Goal: Task Accomplishment & Management: Complete application form

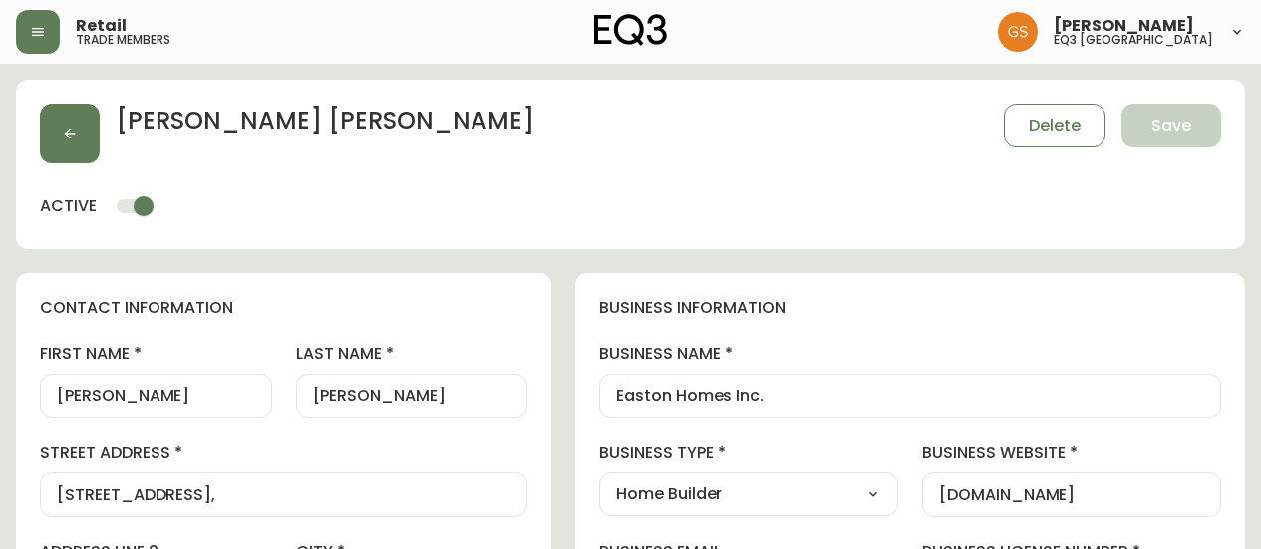
select select "ON"
select select "CA"
select select "CA_EN"
select select "Other"
select select "Home Builder"
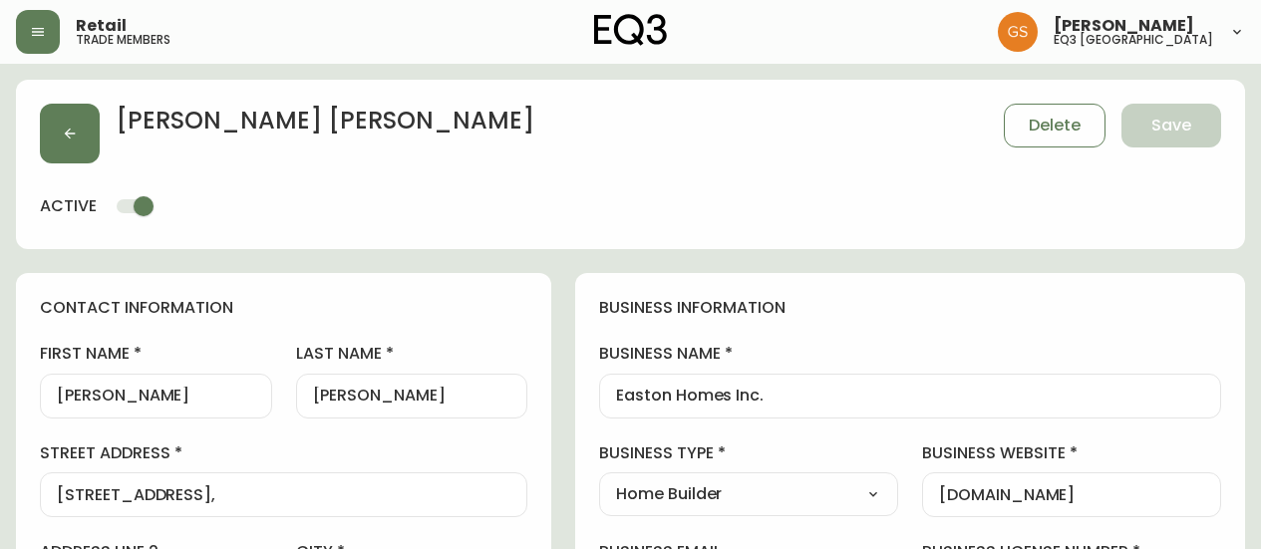
select select "cjw10z96q005b6gs00r6w7pwt"
select select "false"
click at [70, 127] on icon "button" at bounding box center [70, 134] width 16 height 16
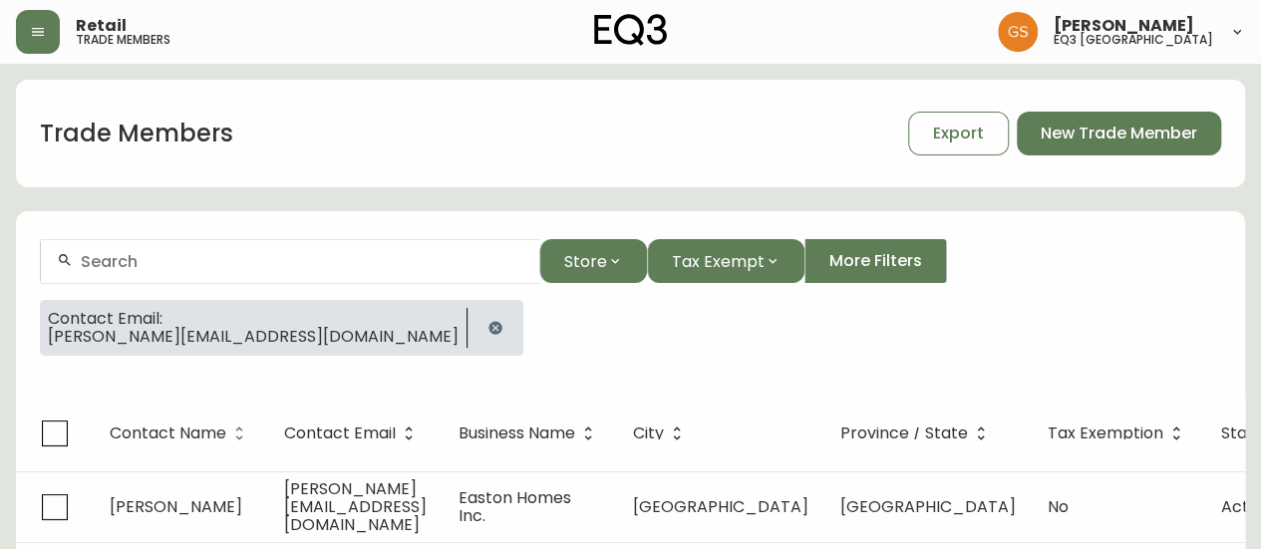
click at [233, 271] on div at bounding box center [290, 261] width 498 height 45
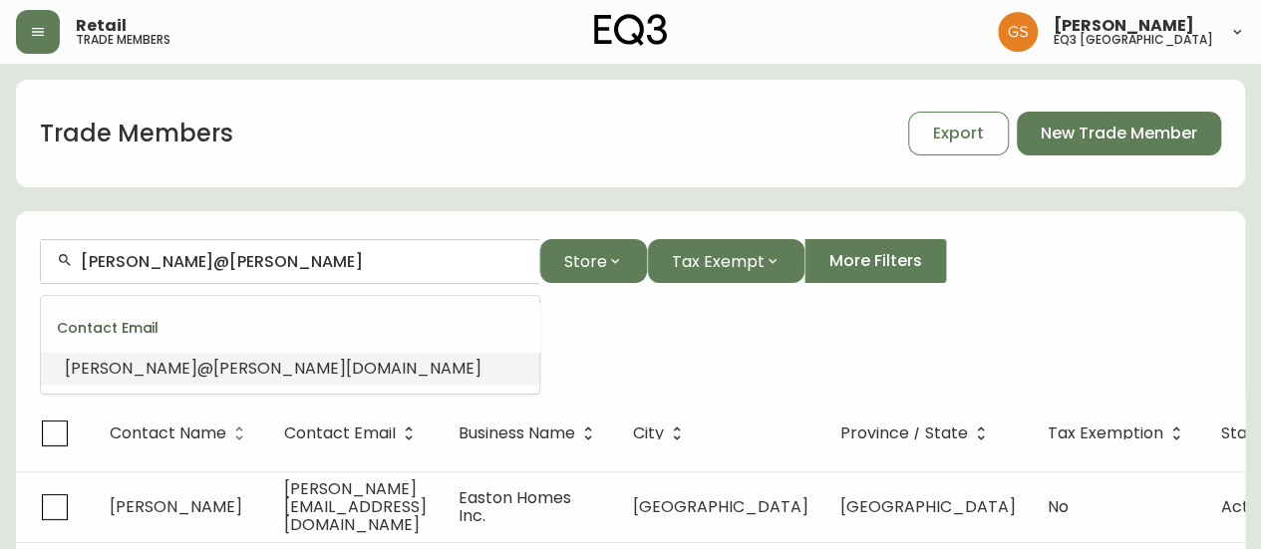
click at [346, 362] on span "[DOMAIN_NAME]" at bounding box center [414, 368] width 136 height 23
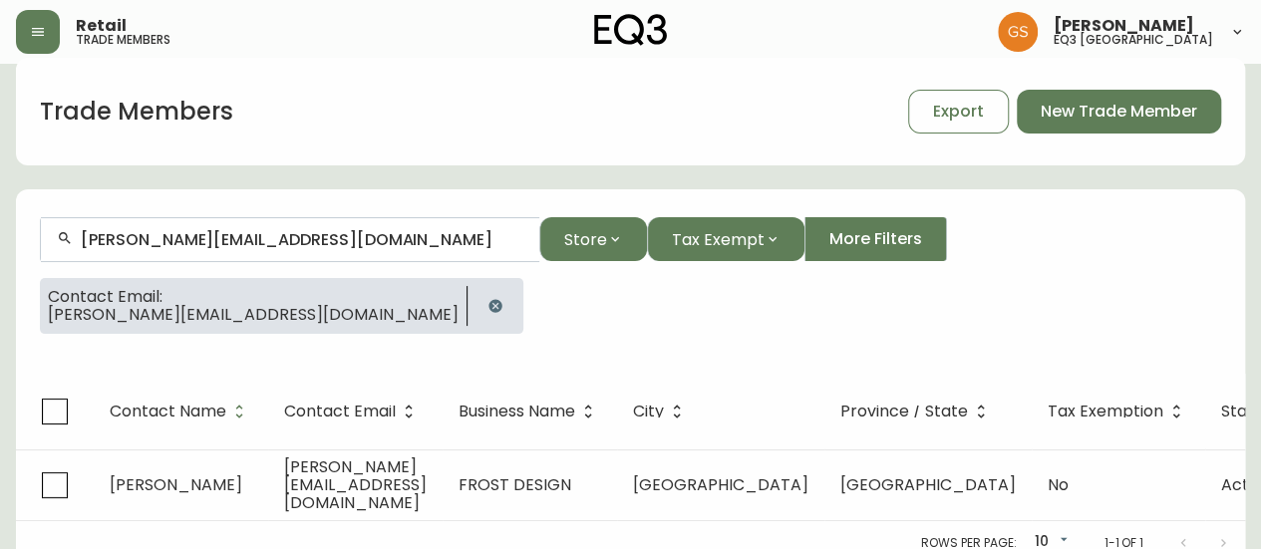
scroll to position [35, 0]
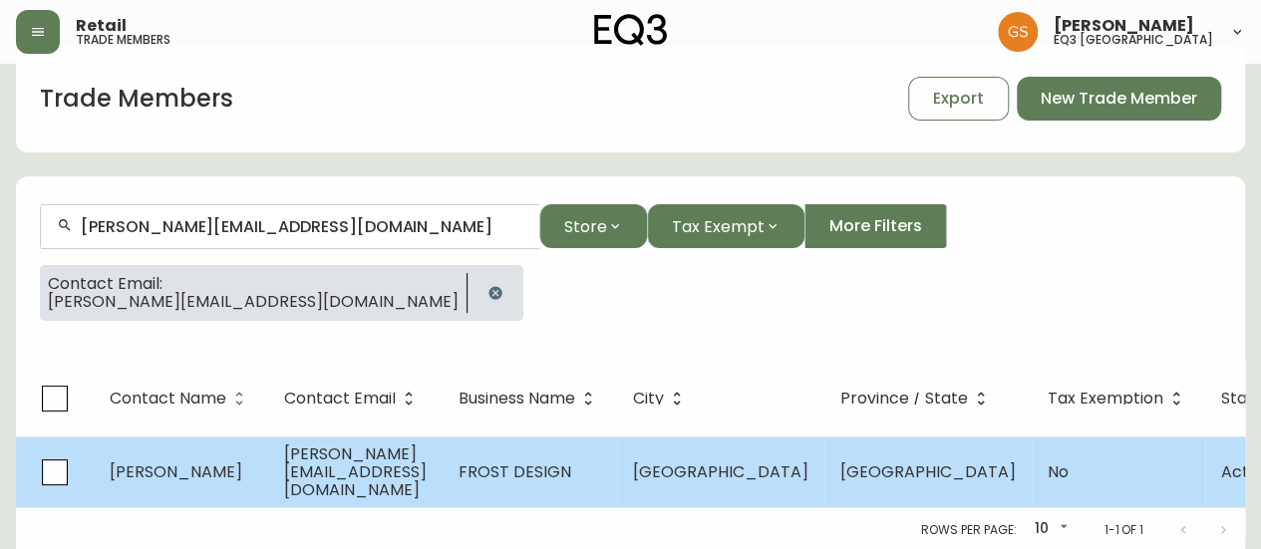
type input "[PERSON_NAME][EMAIL_ADDRESS][DOMAIN_NAME]"
click at [384, 478] on span "[PERSON_NAME][EMAIL_ADDRESS][DOMAIN_NAME]" at bounding box center [355, 472] width 143 height 59
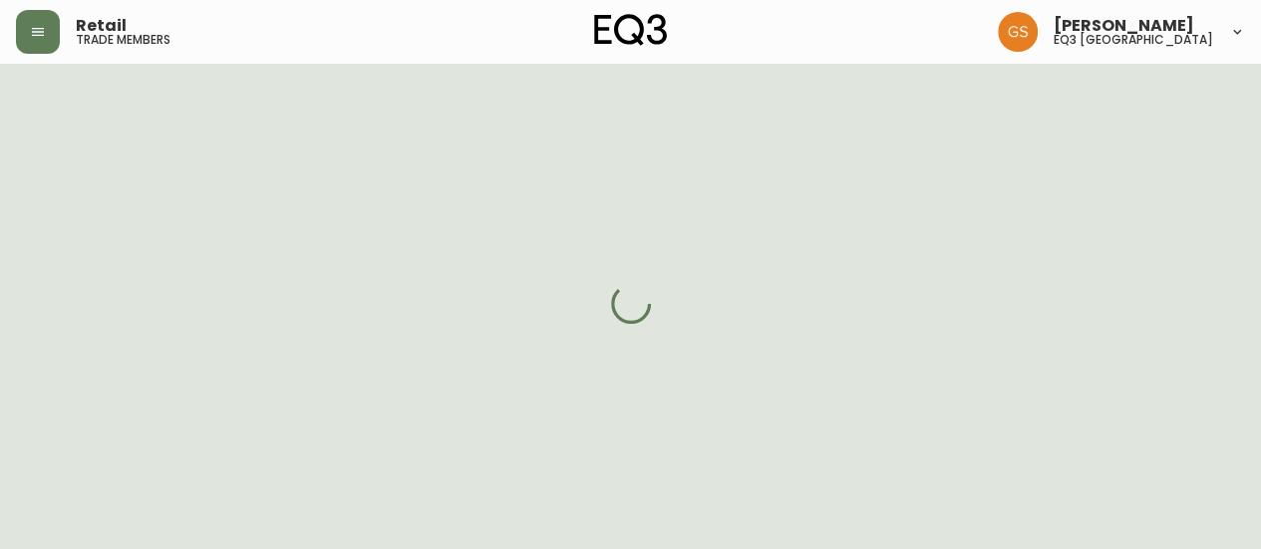
select select "ON"
select select "CA"
select select "CA_EN"
select select "Other"
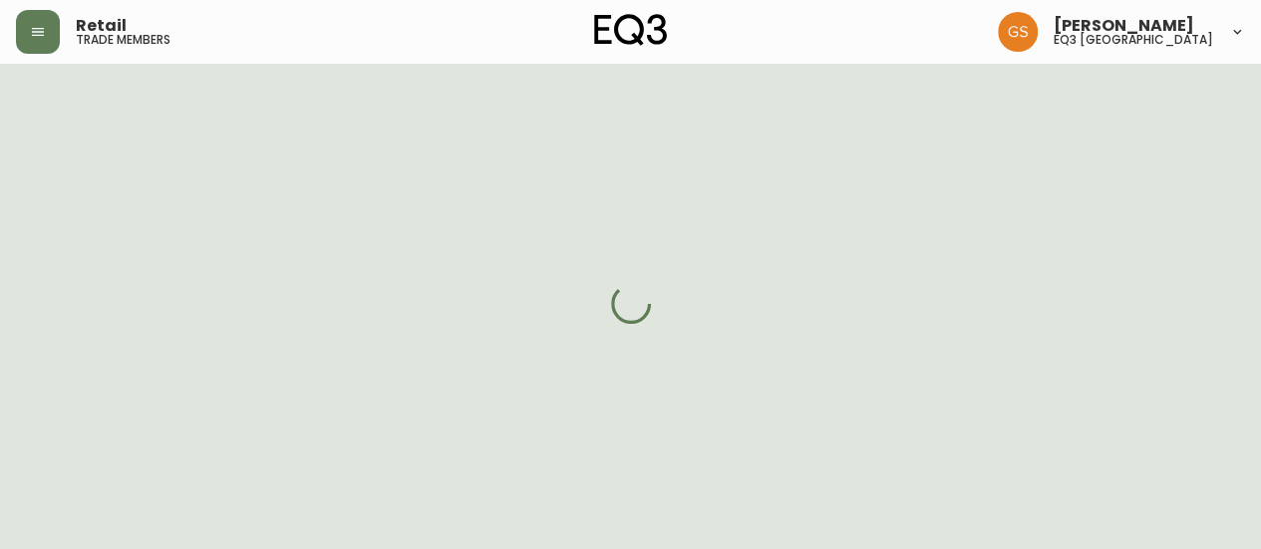
select select "cjw10z96q005b6gs00r6w7pwt"
select select "false"
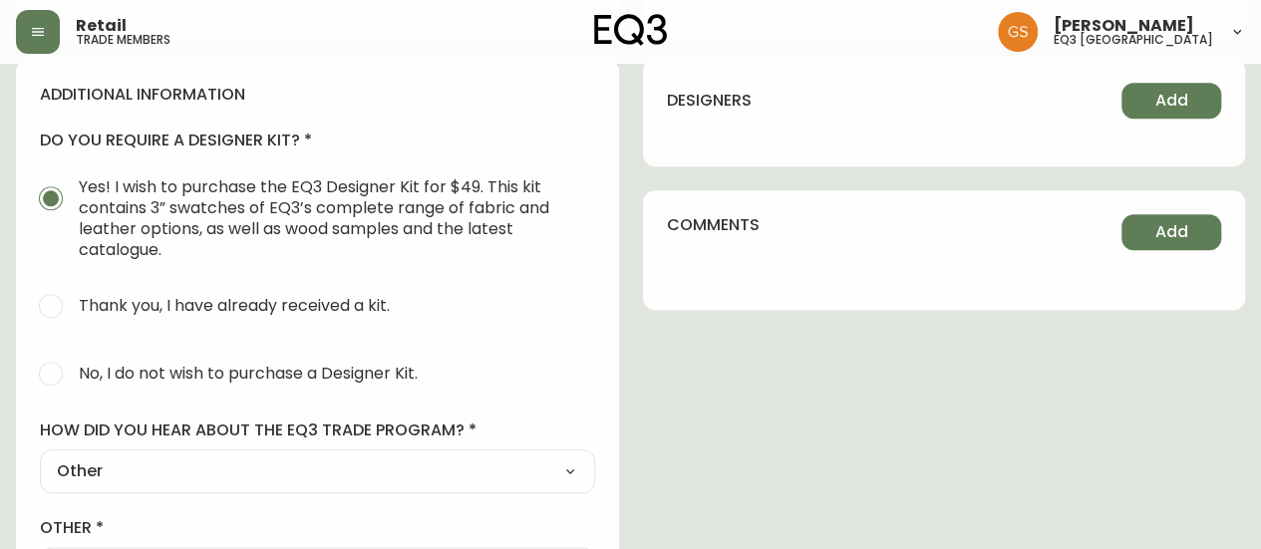
scroll to position [932, 0]
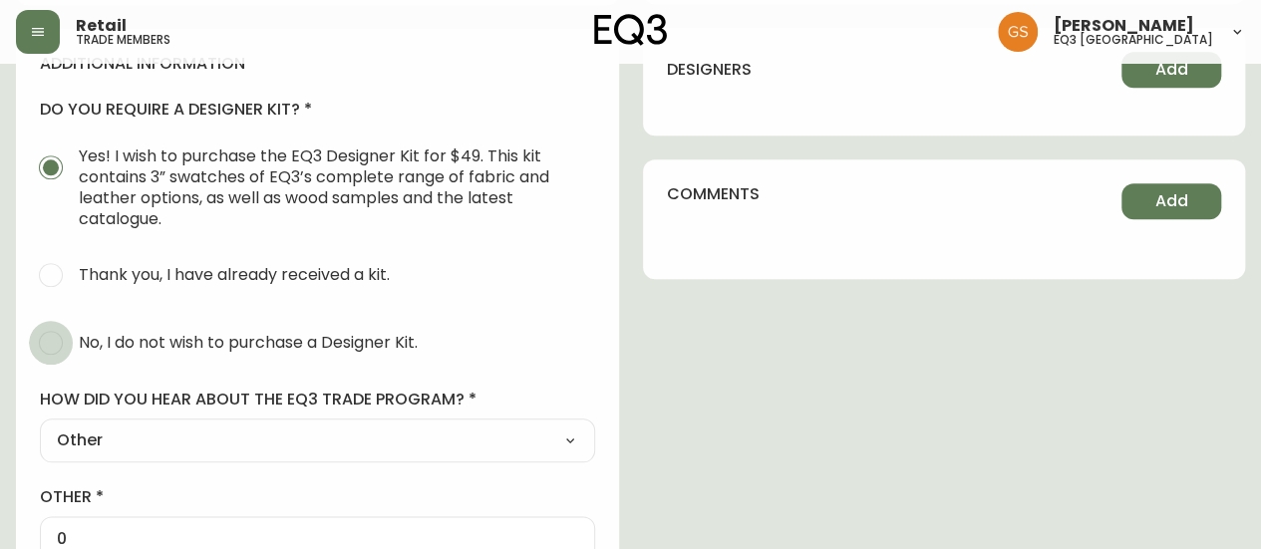
click at [50, 349] on input "No, I do not wish to purchase a Designer Kit." at bounding box center [51, 343] width 44 height 44
radio input "true"
radio input "false"
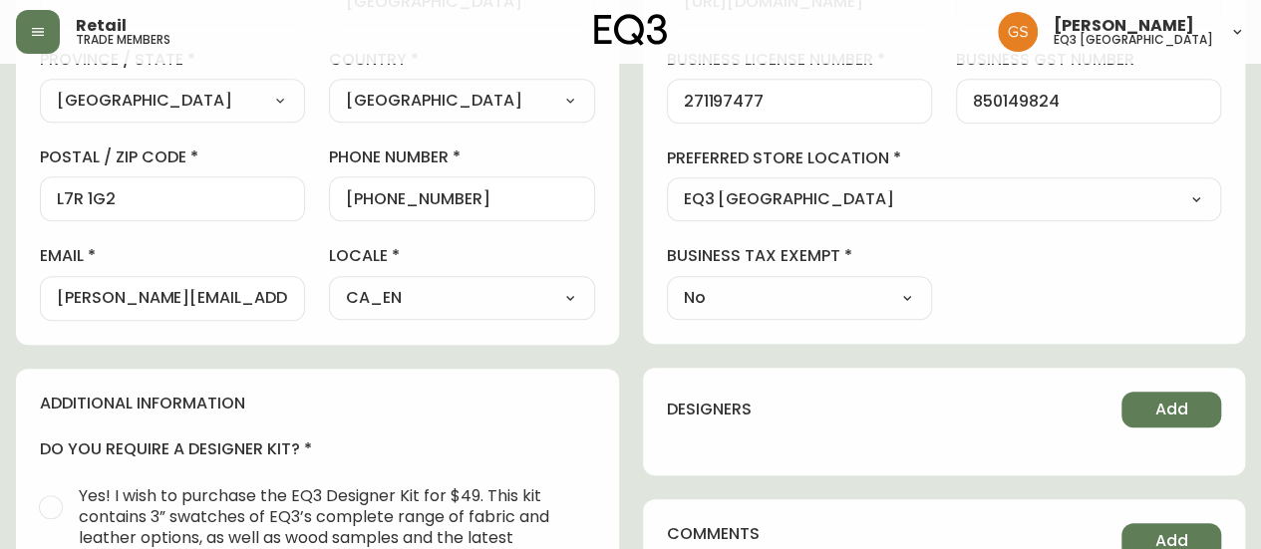
scroll to position [733, 0]
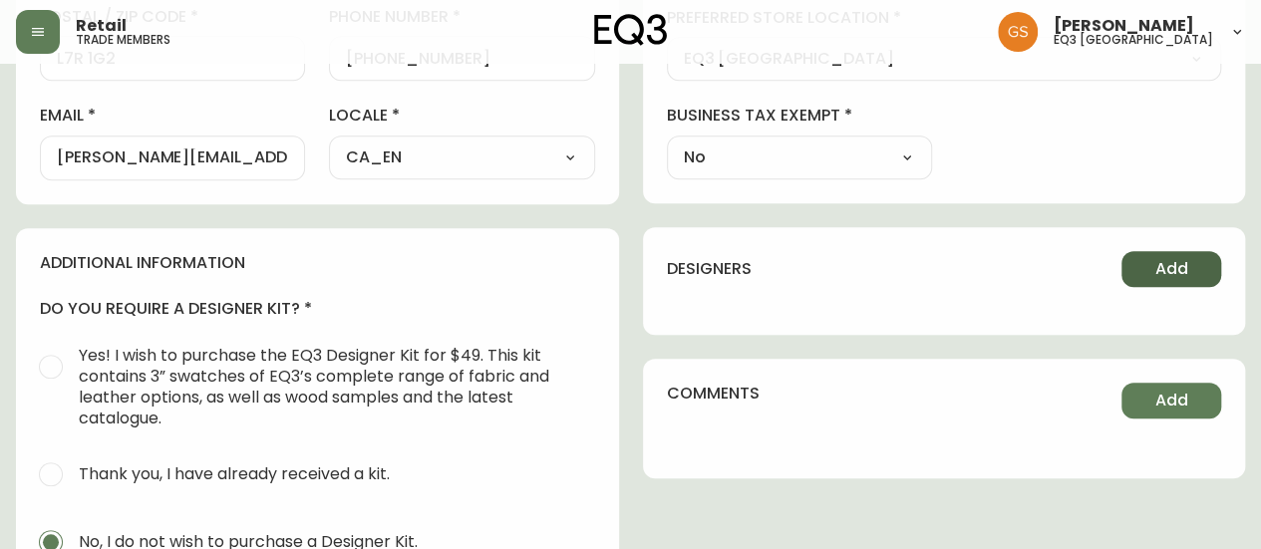
click at [1146, 268] on button "Add" at bounding box center [1172, 269] width 100 height 36
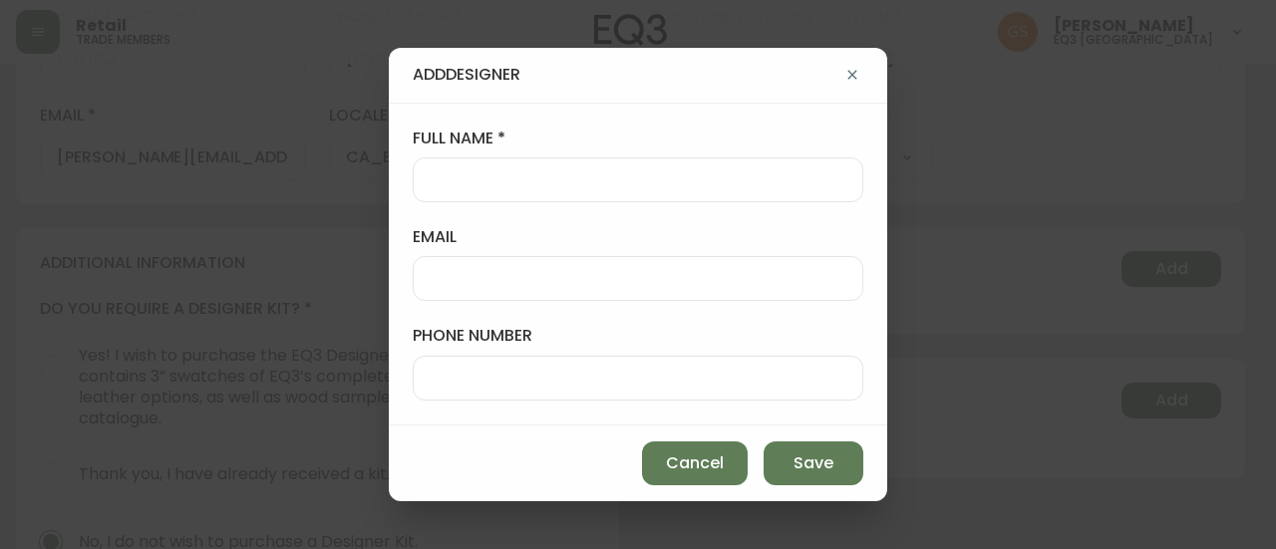
click at [705, 192] on div at bounding box center [638, 180] width 451 height 45
click at [546, 282] on input "email" at bounding box center [638, 278] width 417 height 19
paste input "[EMAIL_ADDRESS][DOMAIN_NAME]"
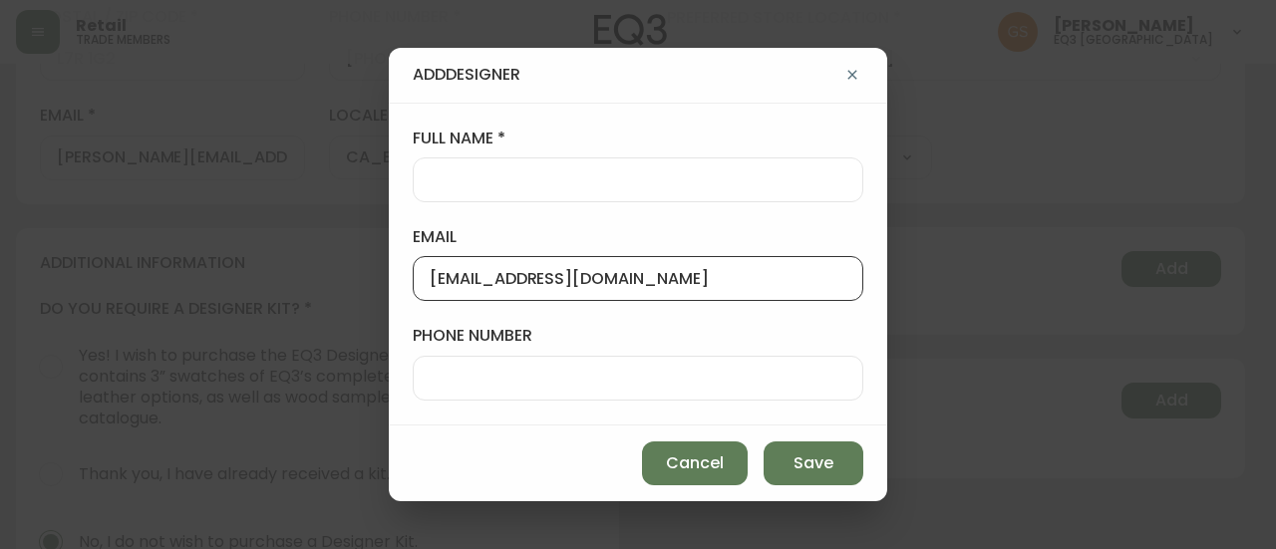
type input "[EMAIL_ADDRESS][DOMAIN_NAME]"
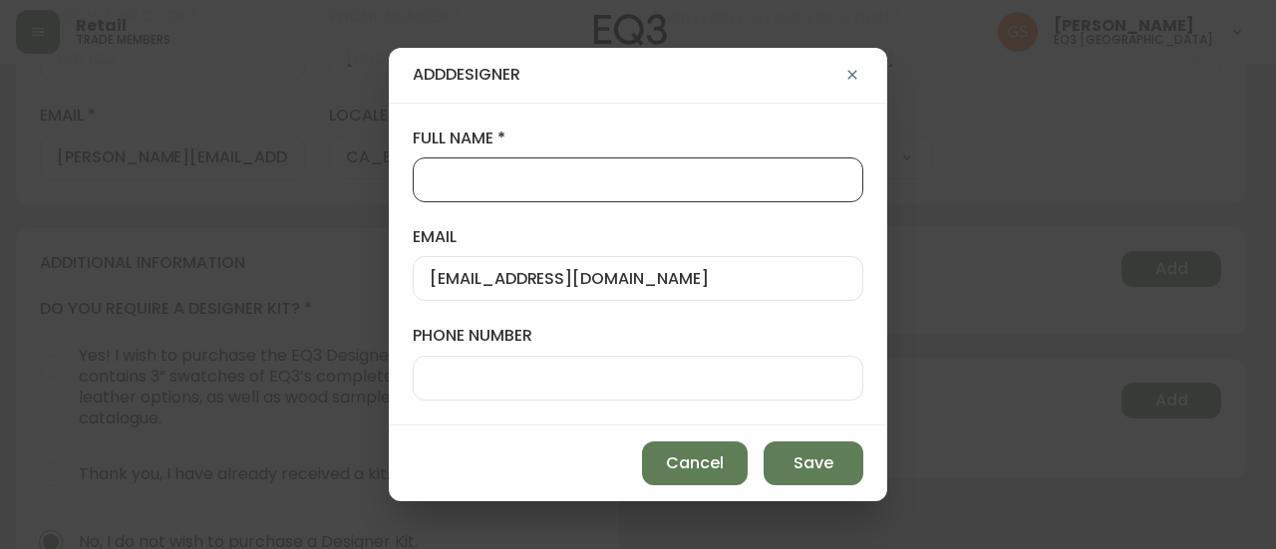
click at [528, 182] on input "full name" at bounding box center [638, 179] width 417 height 19
type input "[PERSON_NAME]"
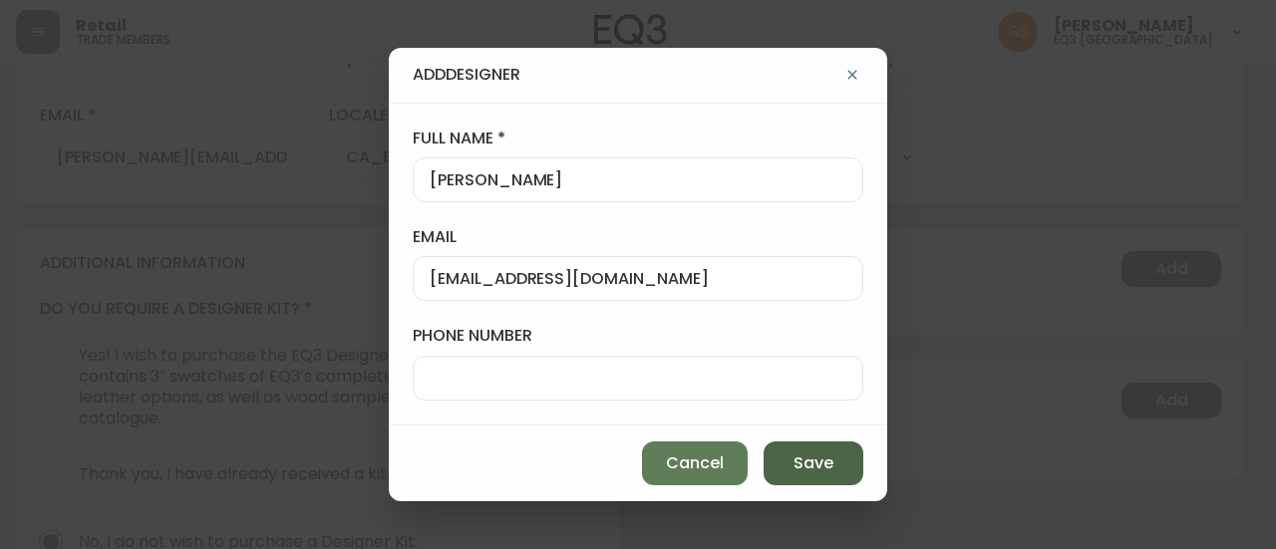
click at [812, 460] on span "Save" at bounding box center [814, 464] width 40 height 22
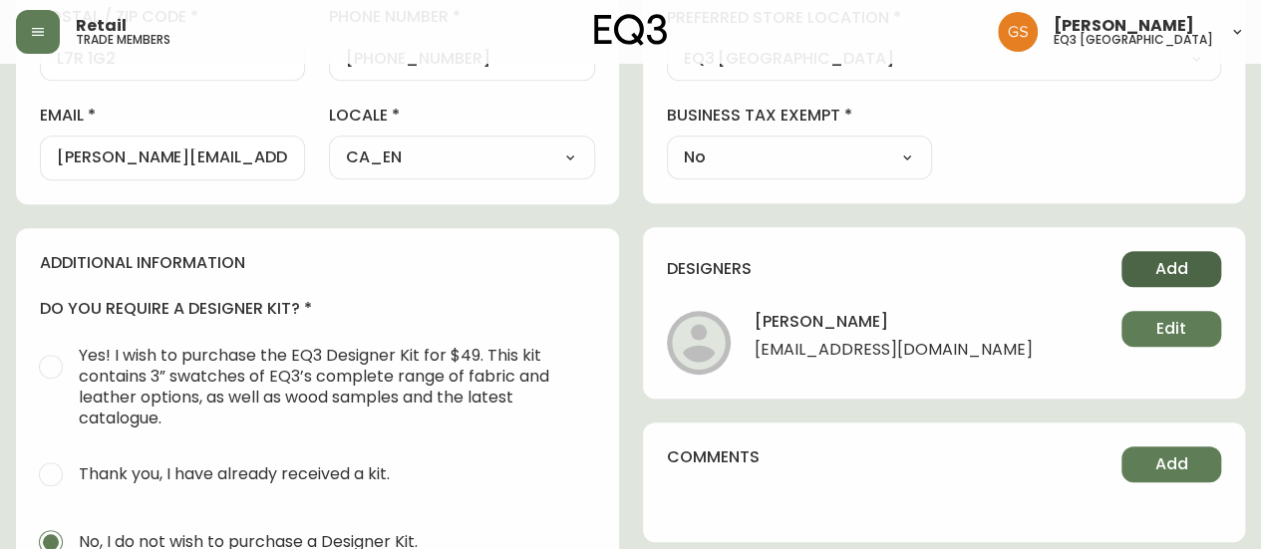
click at [1151, 258] on button "Add" at bounding box center [1172, 269] width 100 height 36
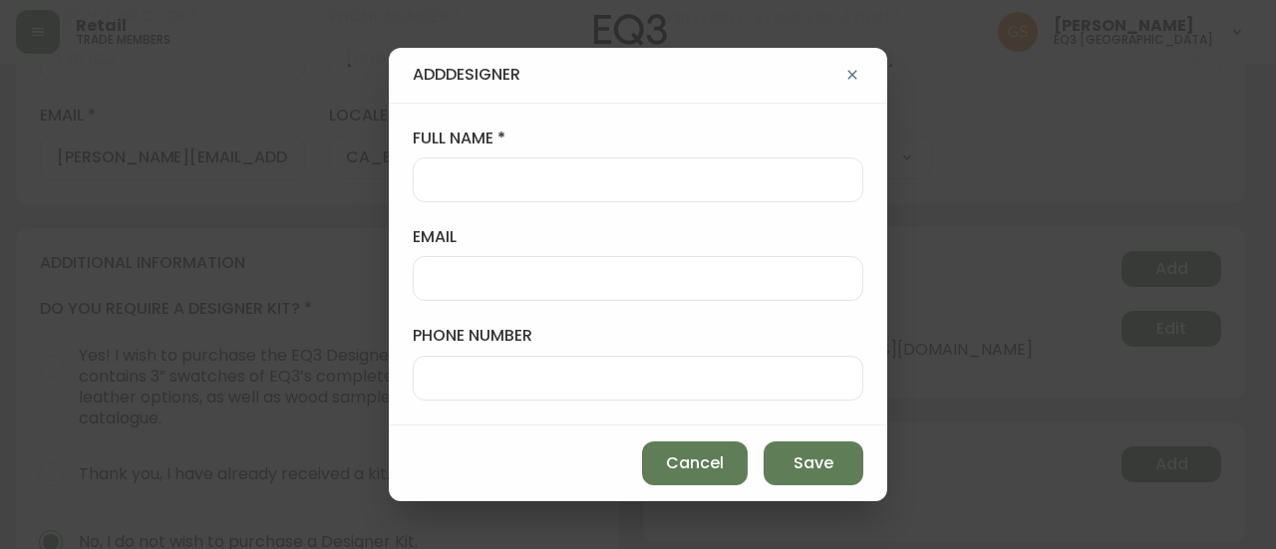
click at [494, 265] on div at bounding box center [638, 278] width 451 height 45
paste input "[PERSON_NAME][EMAIL_ADDRESS][DOMAIN_NAME]"
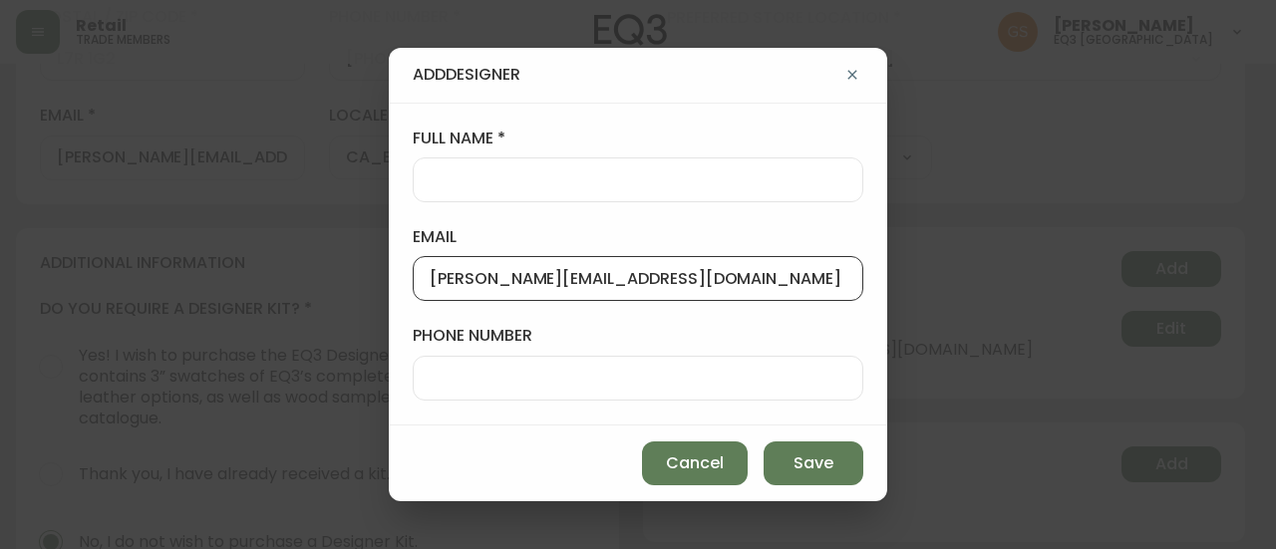
type input "[PERSON_NAME][EMAIL_ADDRESS][DOMAIN_NAME]"
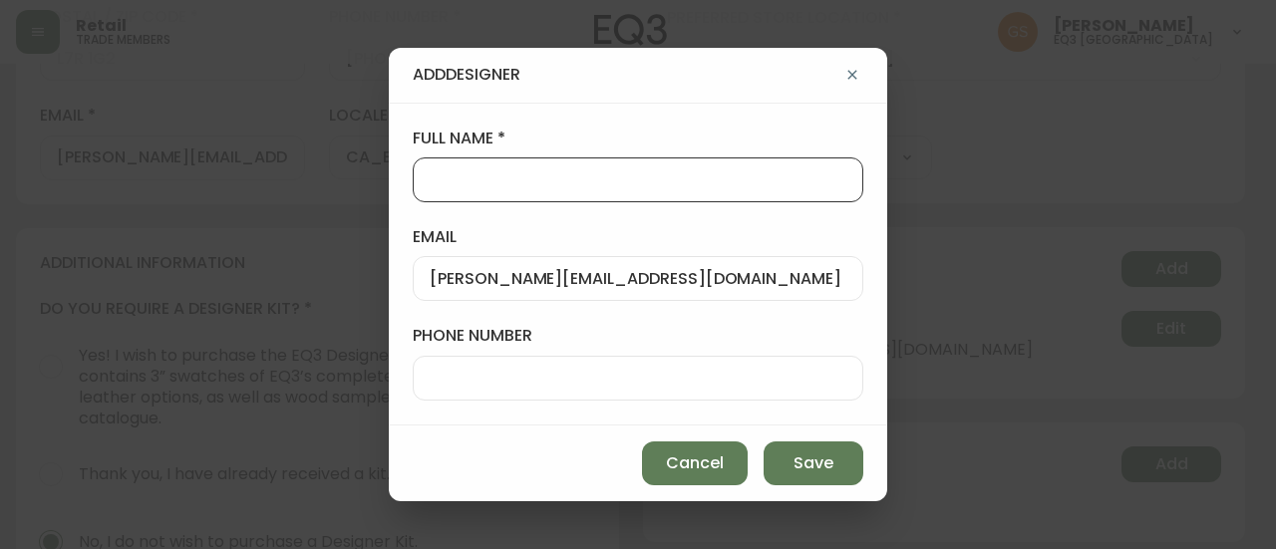
click at [515, 179] on input "full name" at bounding box center [638, 179] width 417 height 19
paste input "[PERSON_NAME]"
type input "[PERSON_NAME]"
click at [427, 284] on div "[PERSON_NAME][EMAIL_ADDRESS][DOMAIN_NAME]" at bounding box center [638, 278] width 451 height 45
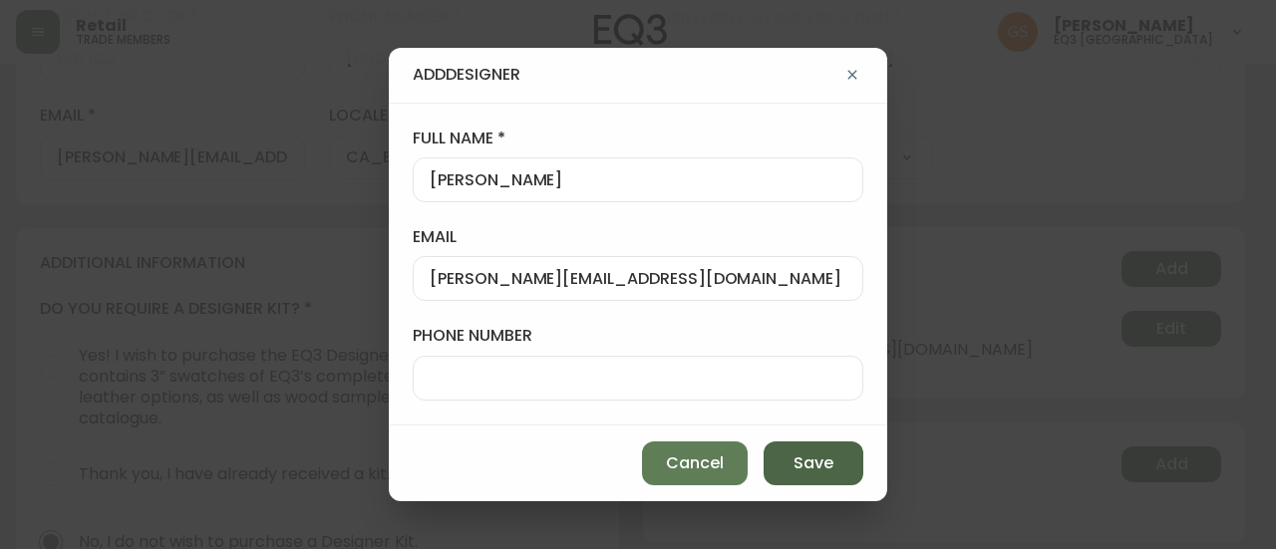
click at [805, 460] on span "Save" at bounding box center [814, 464] width 40 height 22
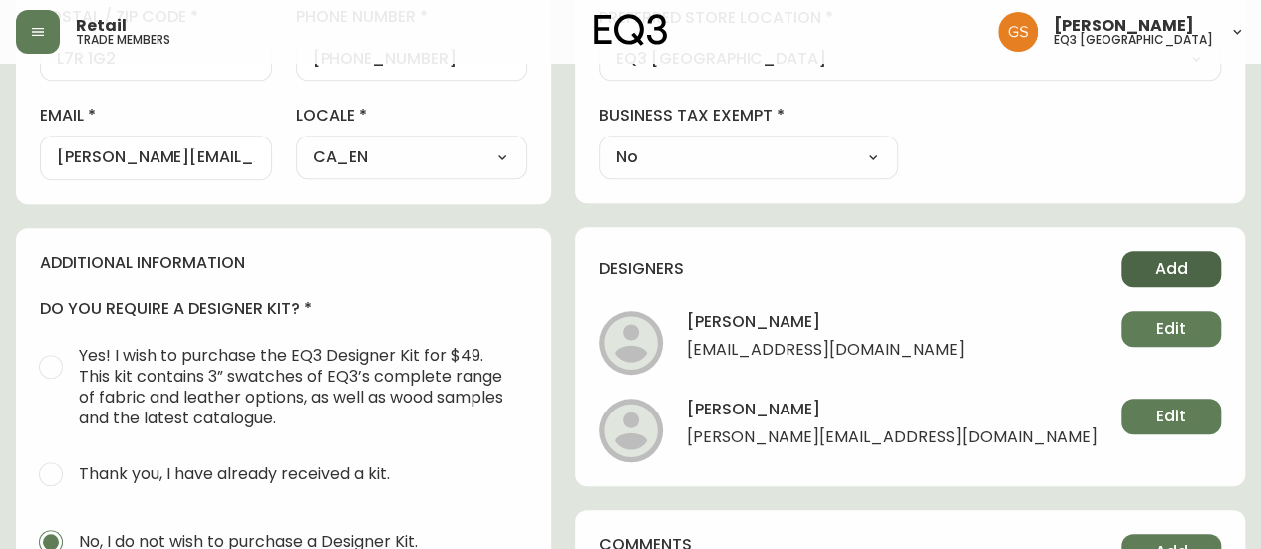
click at [1181, 267] on span "Add" at bounding box center [1171, 269] width 33 height 22
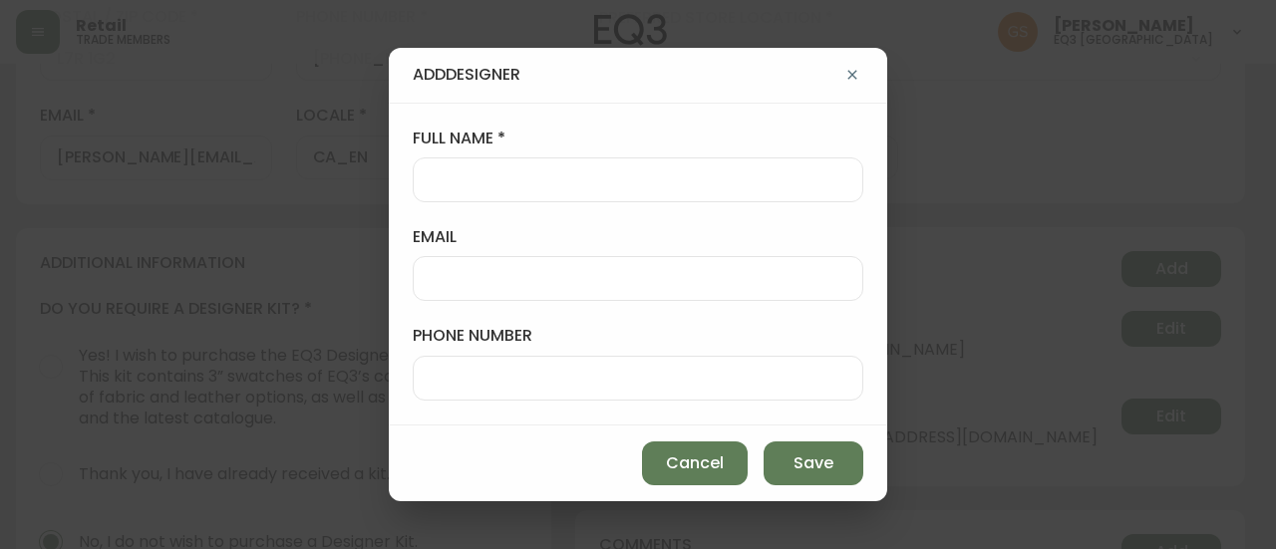
click at [531, 178] on input "full name" at bounding box center [638, 179] width 417 height 19
paste input "[PERSON_NAME]"
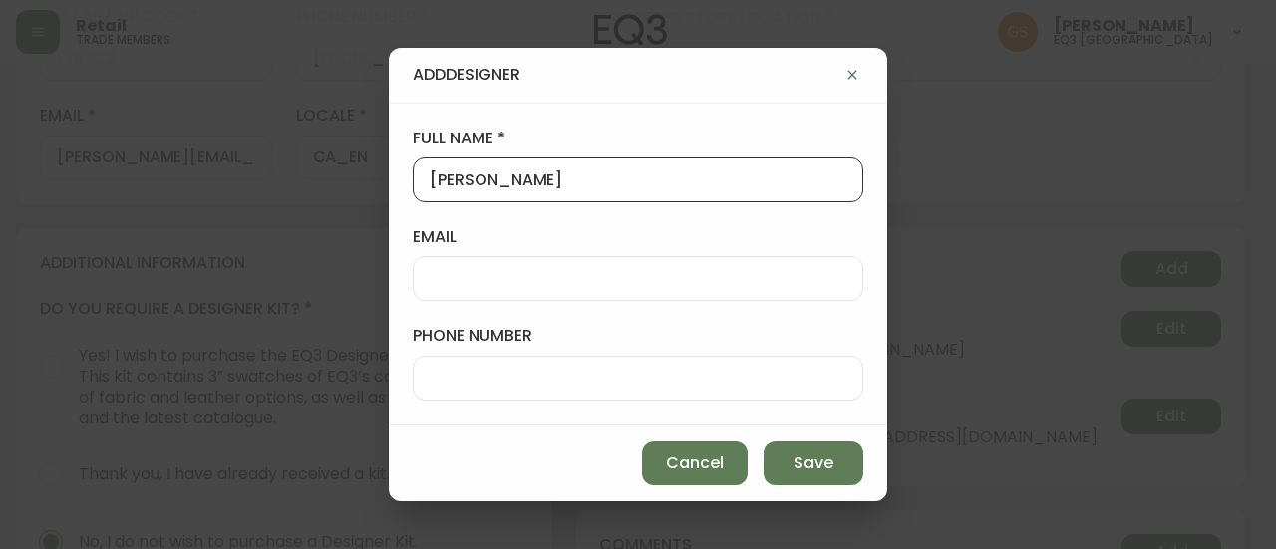
type input "[PERSON_NAME]"
click at [528, 274] on input "email" at bounding box center [638, 278] width 417 height 19
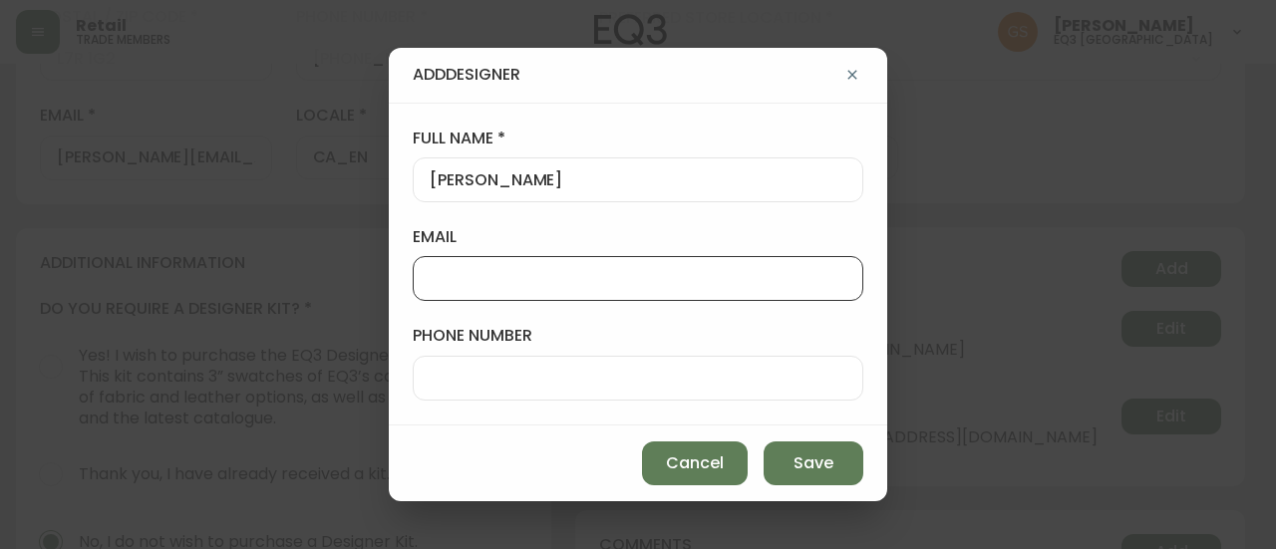
paste input "[PERSON_NAME][EMAIL_ADDRESS][DOMAIN_NAME]"
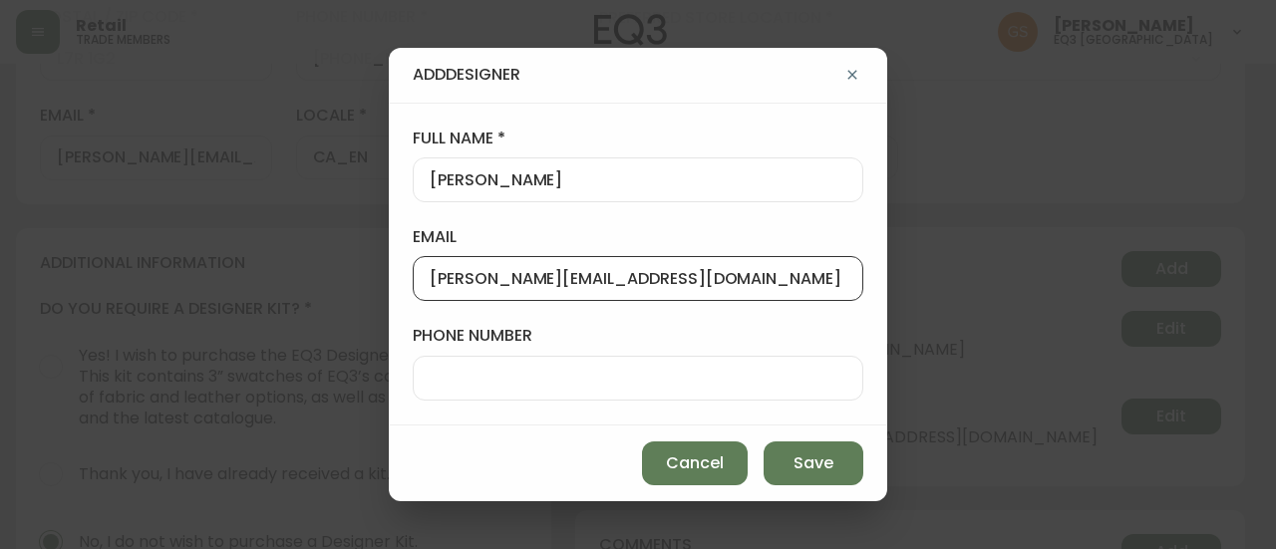
click at [432, 279] on input "[PERSON_NAME][EMAIL_ADDRESS][DOMAIN_NAME]" at bounding box center [638, 278] width 417 height 19
click at [626, 275] on input "[PERSON_NAME][EMAIL_ADDRESS][DOMAIN_NAME]" at bounding box center [638, 278] width 417 height 19
type input "[PERSON_NAME][EMAIL_ADDRESS][DOMAIN_NAME]"
click at [802, 472] on span "Save" at bounding box center [814, 464] width 40 height 22
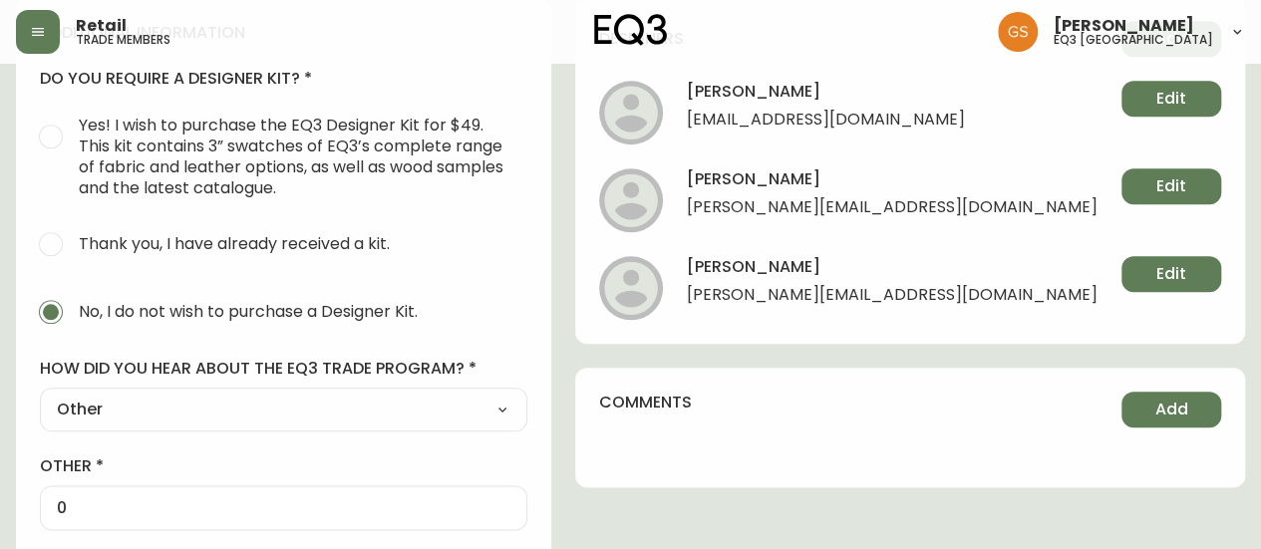
scroll to position [932, 0]
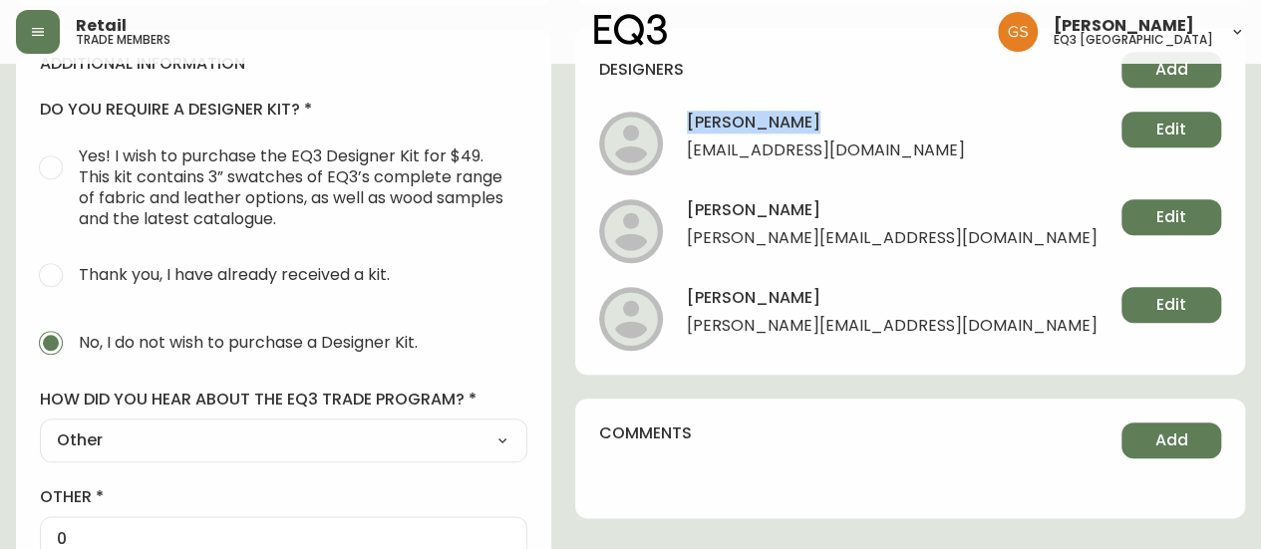
drag, startPoint x: 872, startPoint y: 115, endPoint x: 755, endPoint y: 117, distance: 117.7
click at [755, 117] on h4 "[PERSON_NAME]" at bounding box center [826, 127] width 278 height 30
copy h4 "[PERSON_NAME]"
click at [1176, 442] on span "Add" at bounding box center [1171, 441] width 33 height 22
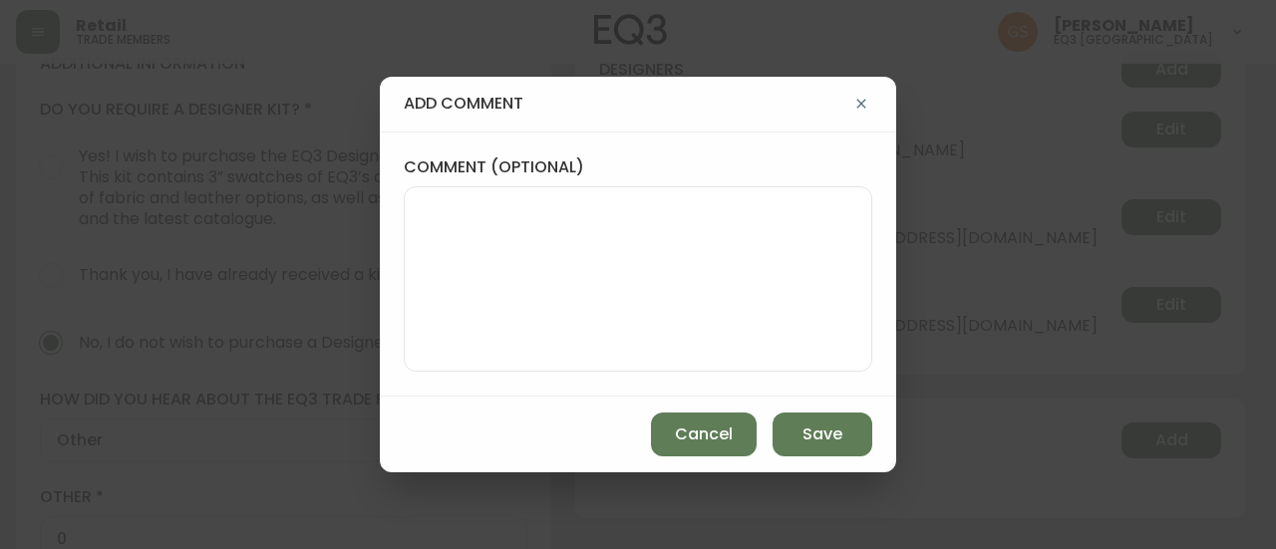
click at [574, 258] on textarea "comment (optional)" at bounding box center [638, 279] width 435 height 160
paste textarea "[PERSON_NAME]"
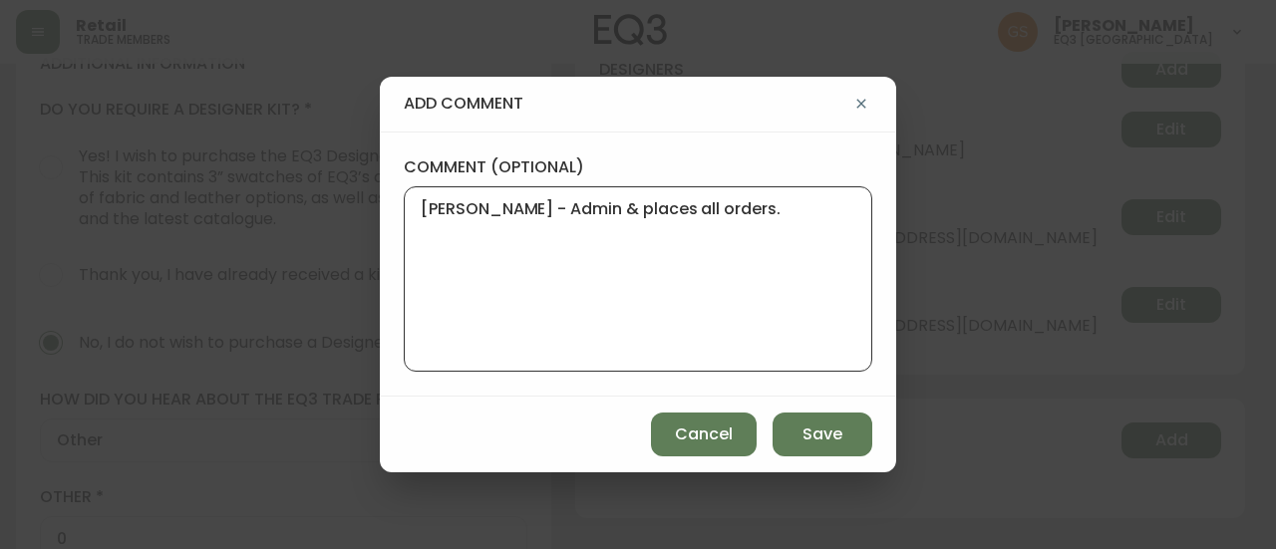
type textarea "[PERSON_NAME] - Admin & places all orders."
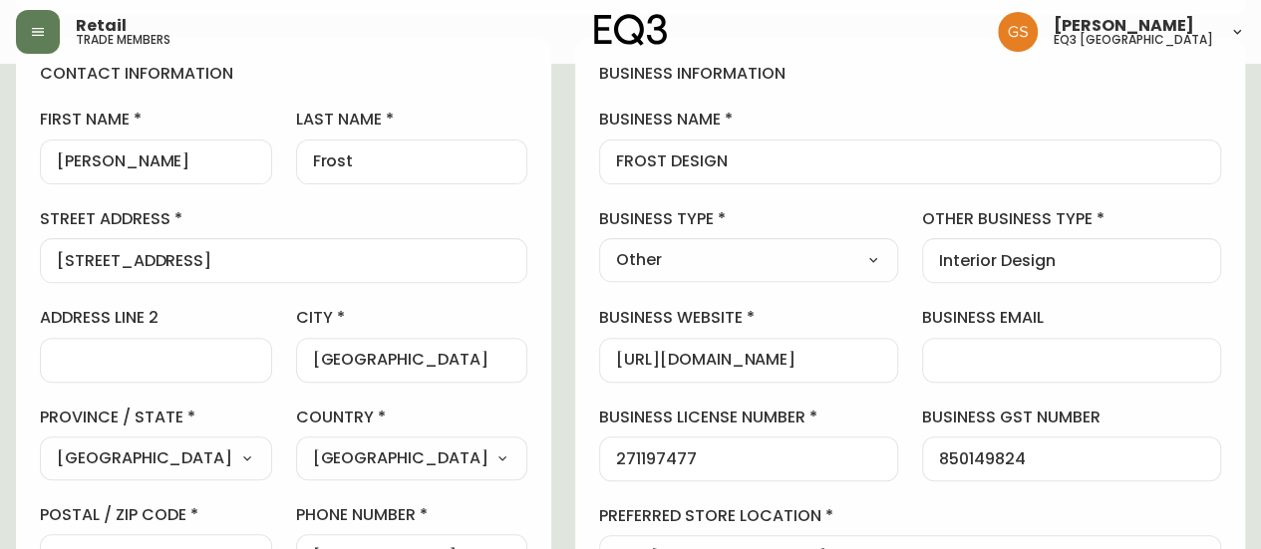
scroll to position [0, 0]
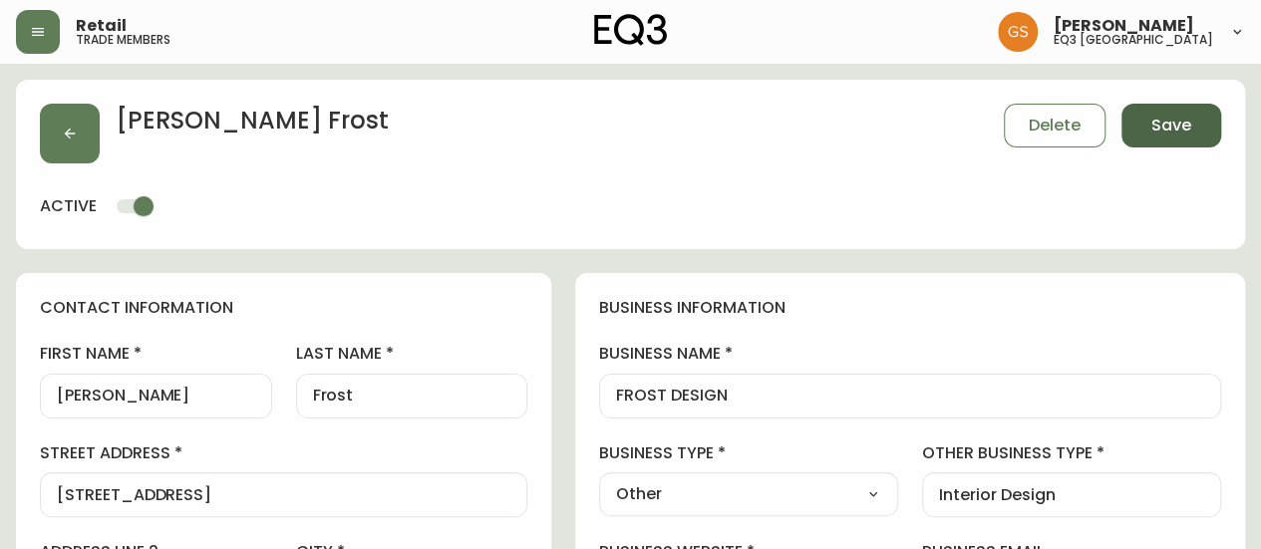
click at [1148, 129] on button "Save" at bounding box center [1172, 126] width 100 height 44
select select
type input "Other"
select select "Other"
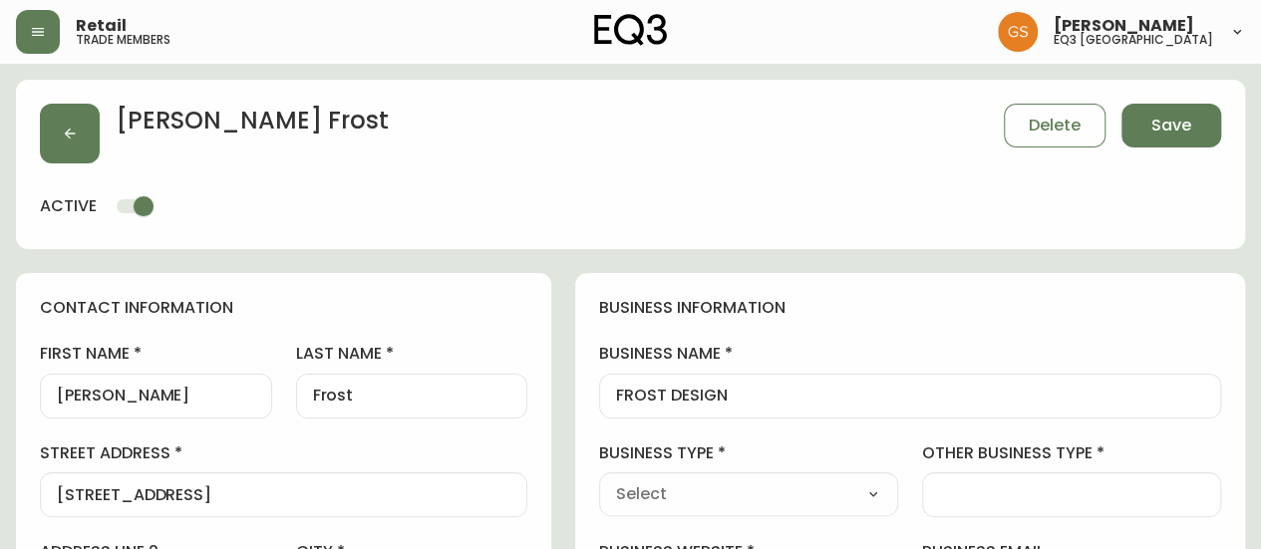
type input "Other"
select select "Other"
type input "Interior Design"
